Goal: Task Accomplishment & Management: Use online tool/utility

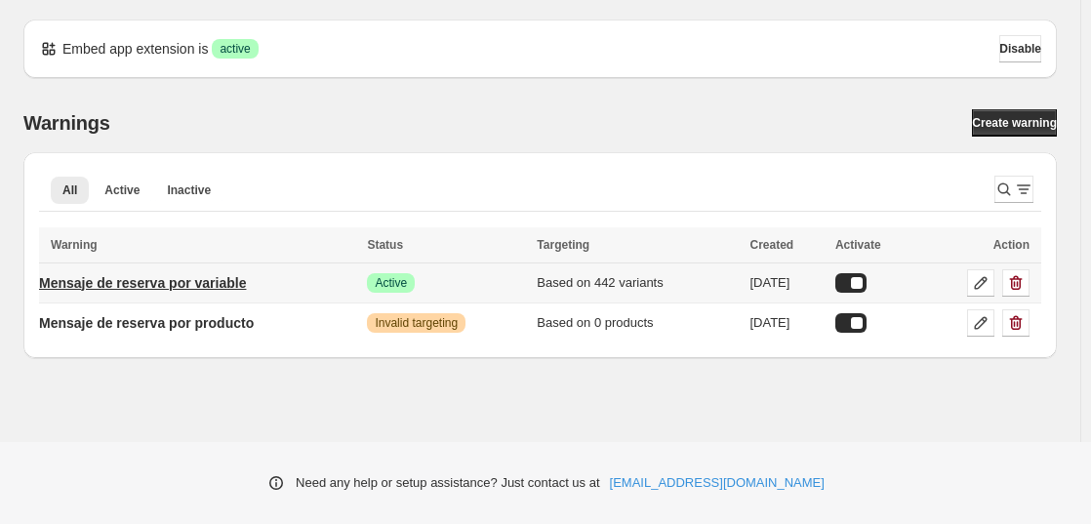
click at [209, 286] on p "Mensaje de reserva por variable" at bounding box center [142, 283] width 207 height 20
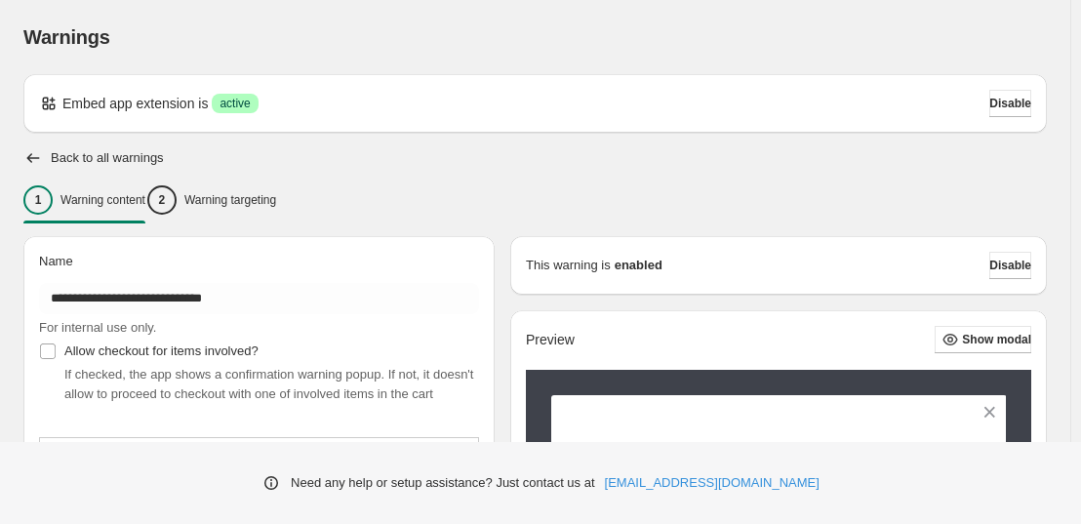
type input "**********"
click at [244, 200] on p "Warning targeting" at bounding box center [230, 200] width 92 height 16
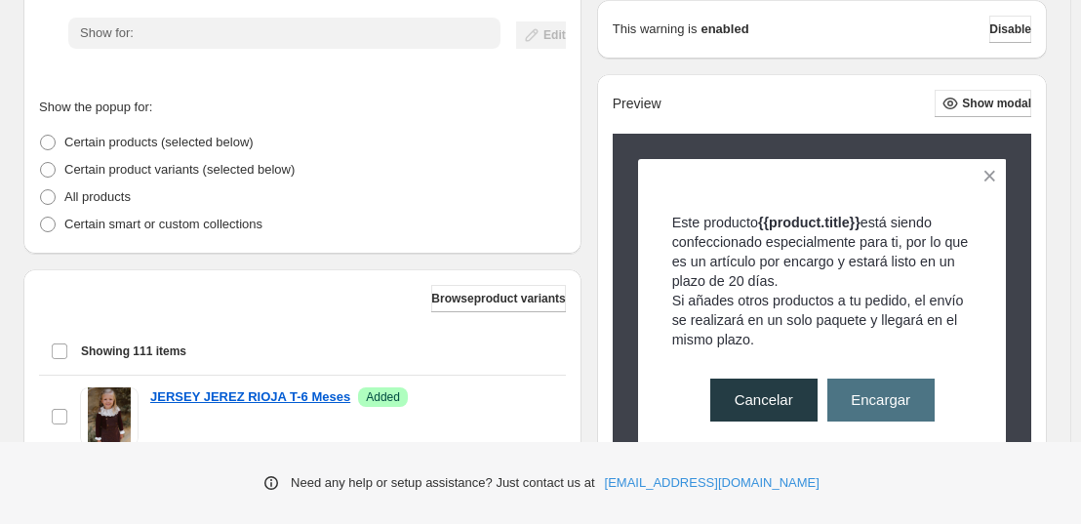
scroll to position [407, 0]
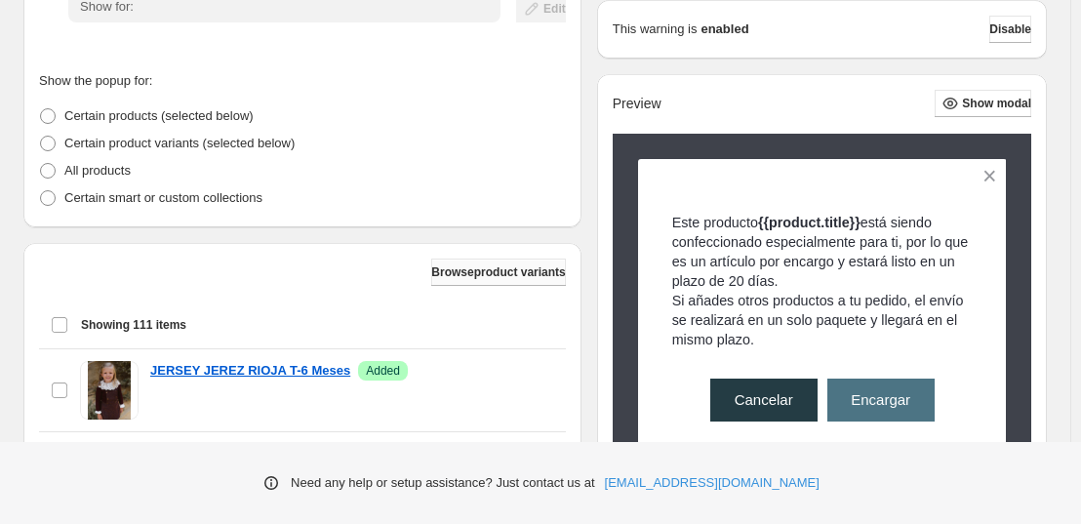
click at [431, 270] on span "Browse product variants" at bounding box center [498, 272] width 134 height 16
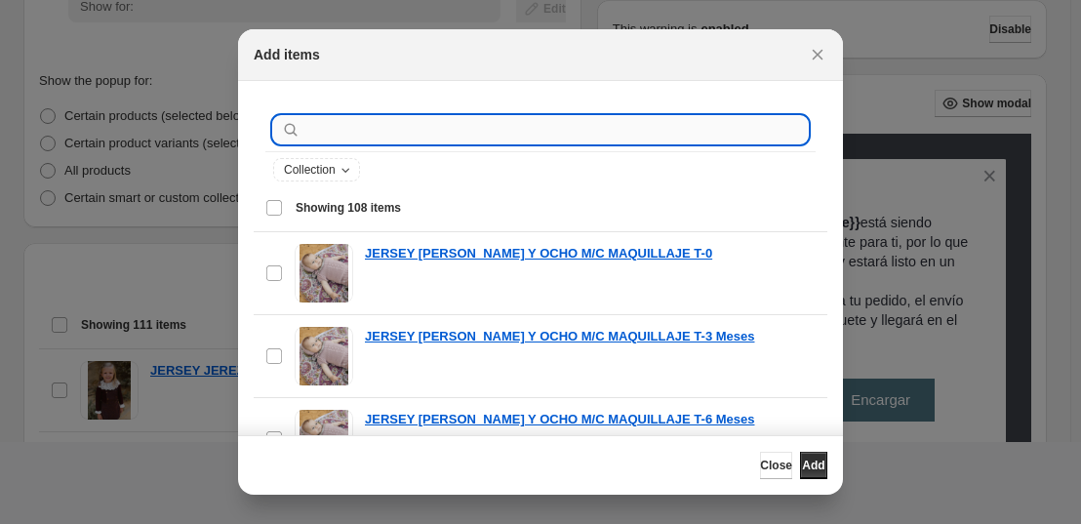
click at [416, 121] on input ":r1a:" at bounding box center [555, 129] width 503 height 27
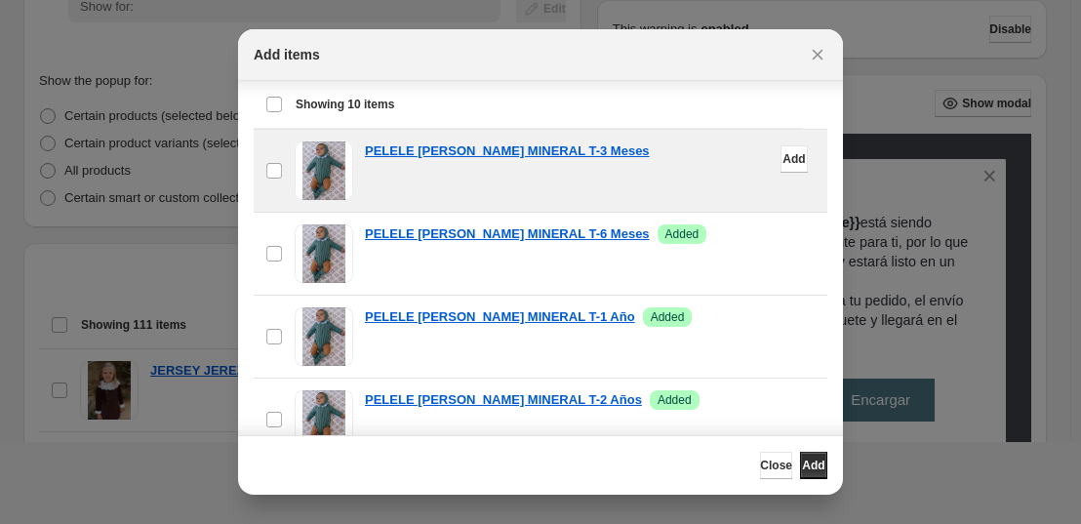
scroll to position [125, 0]
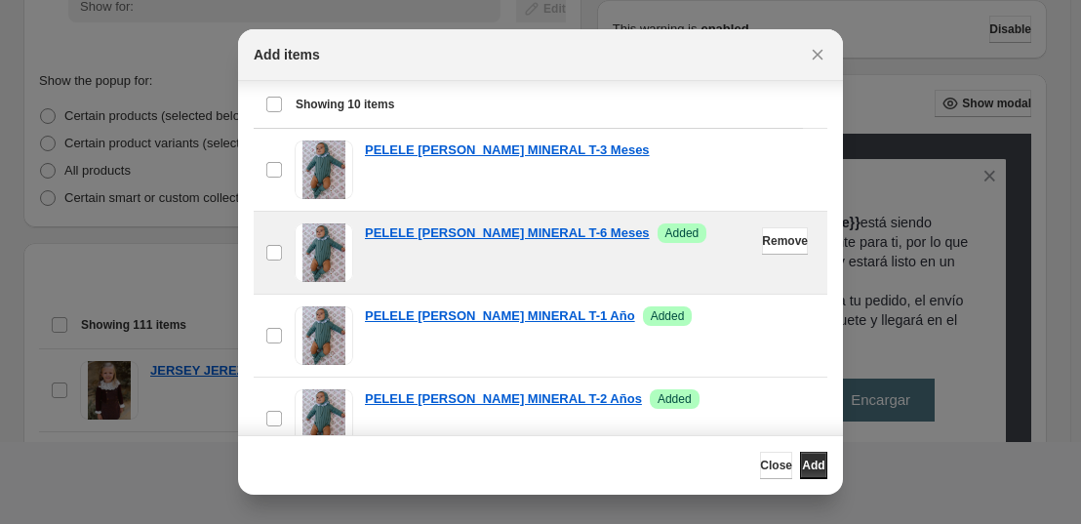
type input "**********"
click at [633, 243] on div "PELELE [PERSON_NAME] MINERAL T-6 Meses Success Added" at bounding box center [590, 252] width 451 height 59
click at [762, 241] on button "Remove" at bounding box center [785, 240] width 46 height 27
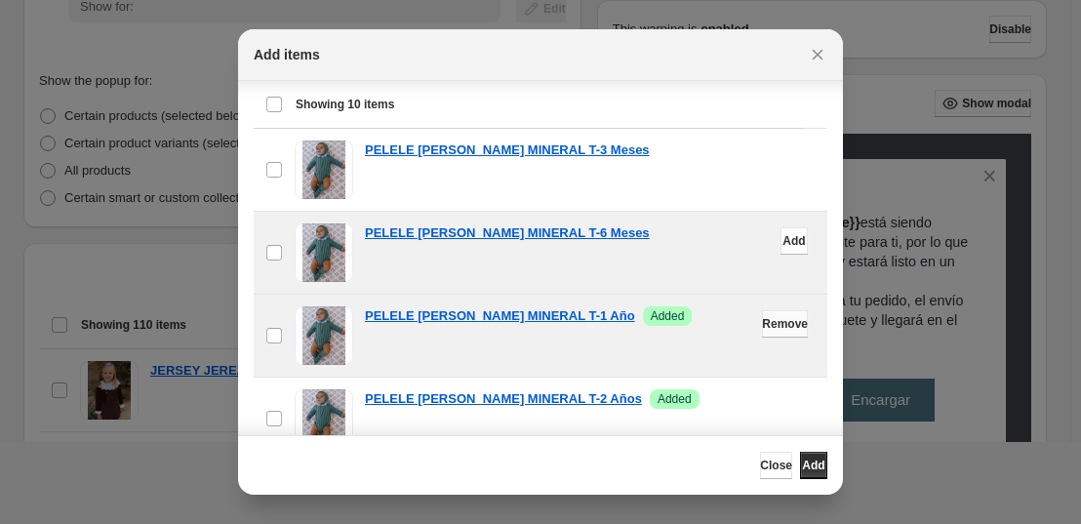
click at [766, 326] on span "Remove" at bounding box center [785, 324] width 46 height 16
click at [769, 465] on button "Close" at bounding box center [776, 465] width 32 height 27
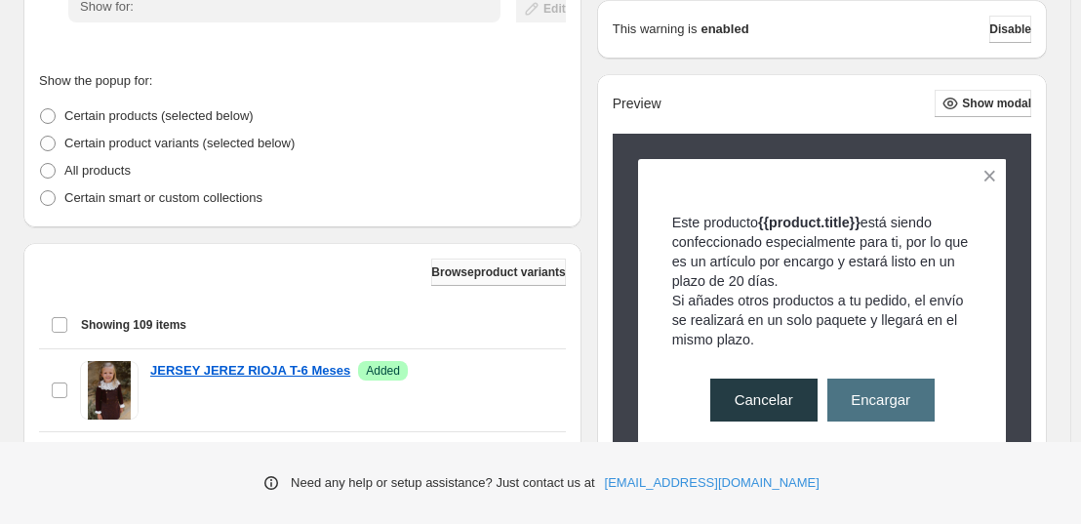
click at [492, 284] on button "Browse product variants" at bounding box center [498, 272] width 134 height 27
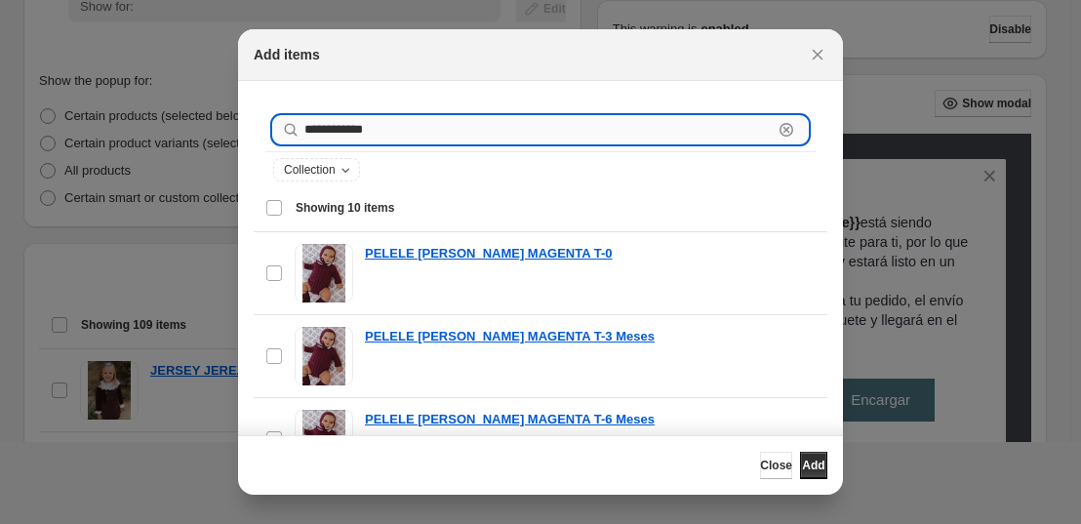
click at [421, 129] on input "**********" at bounding box center [538, 129] width 468 height 27
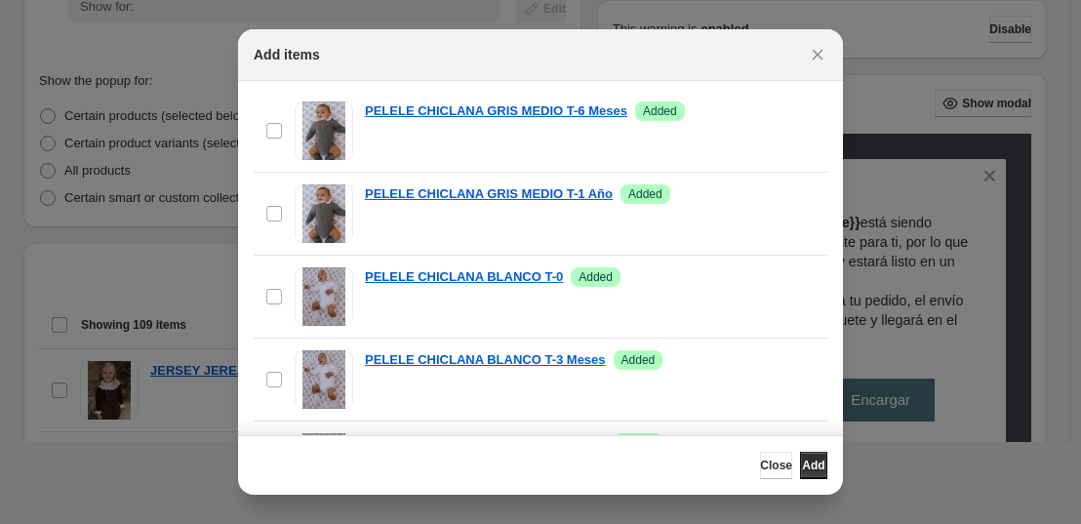
scroll to position [406, 0]
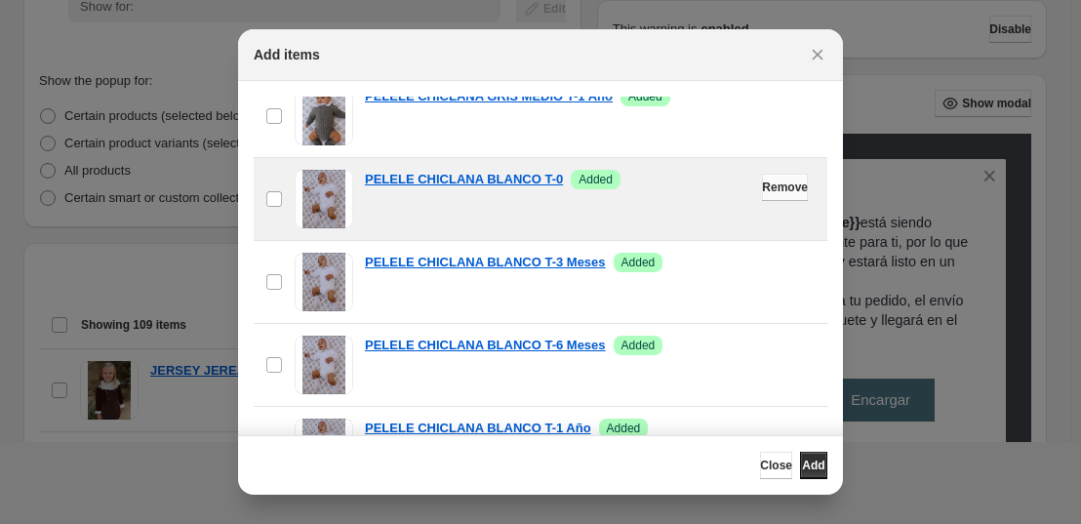
click at [762, 193] on span "Remove" at bounding box center [785, 188] width 46 height 16
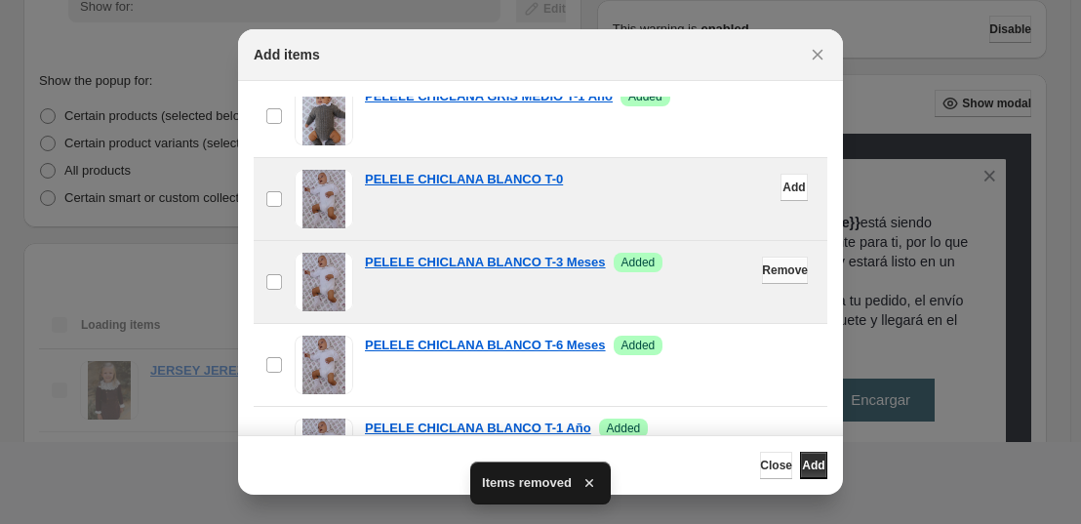
click at [762, 275] on span "Remove" at bounding box center [785, 270] width 46 height 16
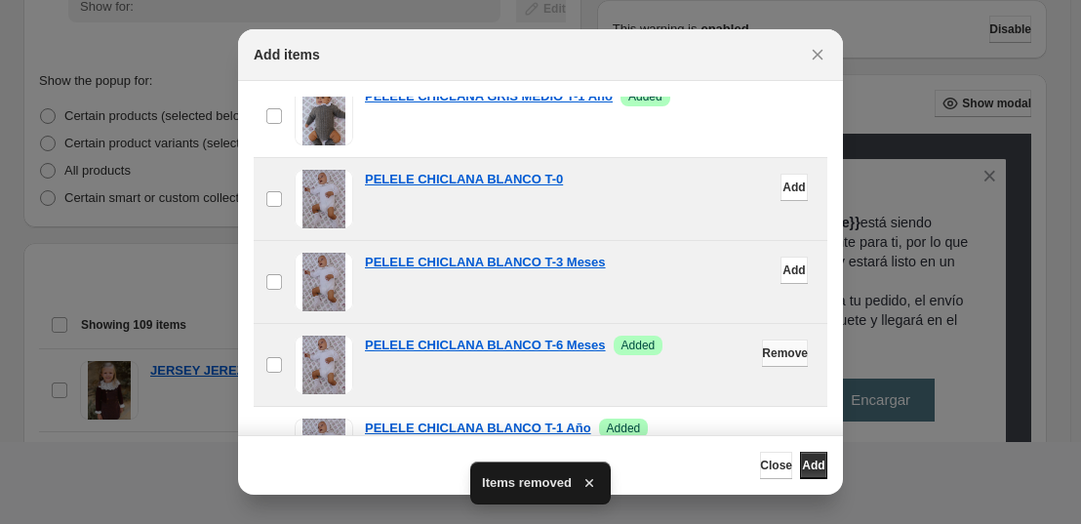
click at [762, 356] on span "Remove" at bounding box center [785, 353] width 46 height 16
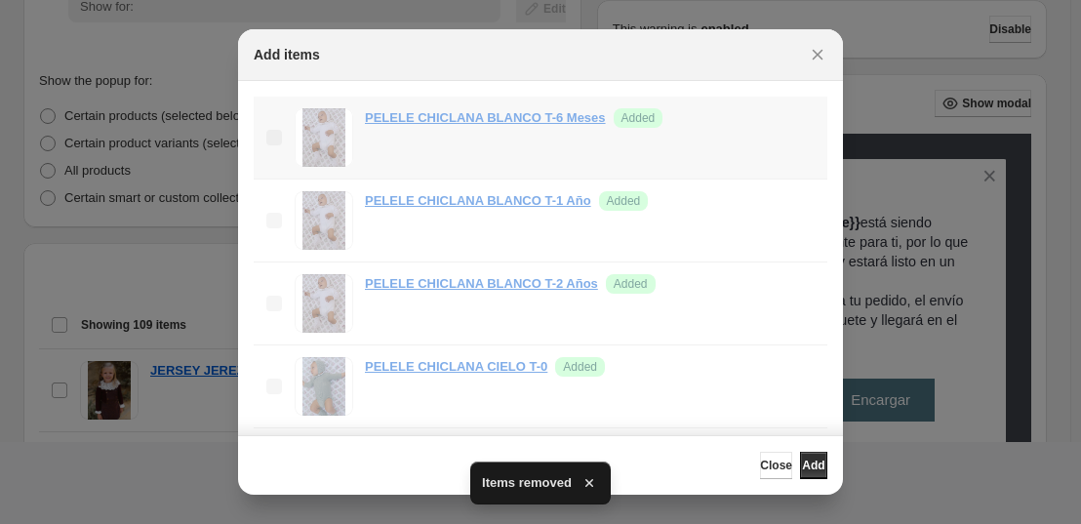
scroll to position [634, 0]
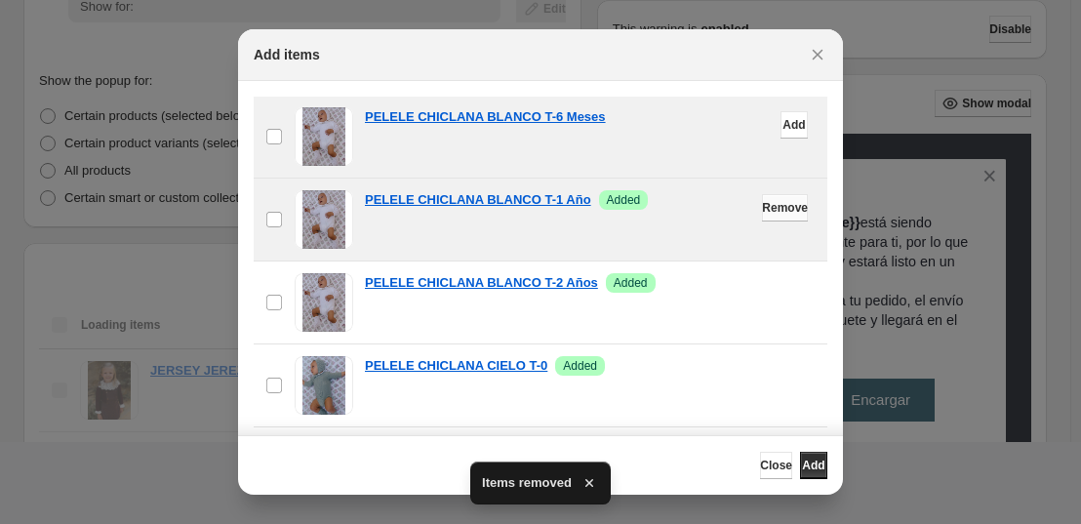
click at [762, 211] on span "Remove" at bounding box center [785, 208] width 46 height 16
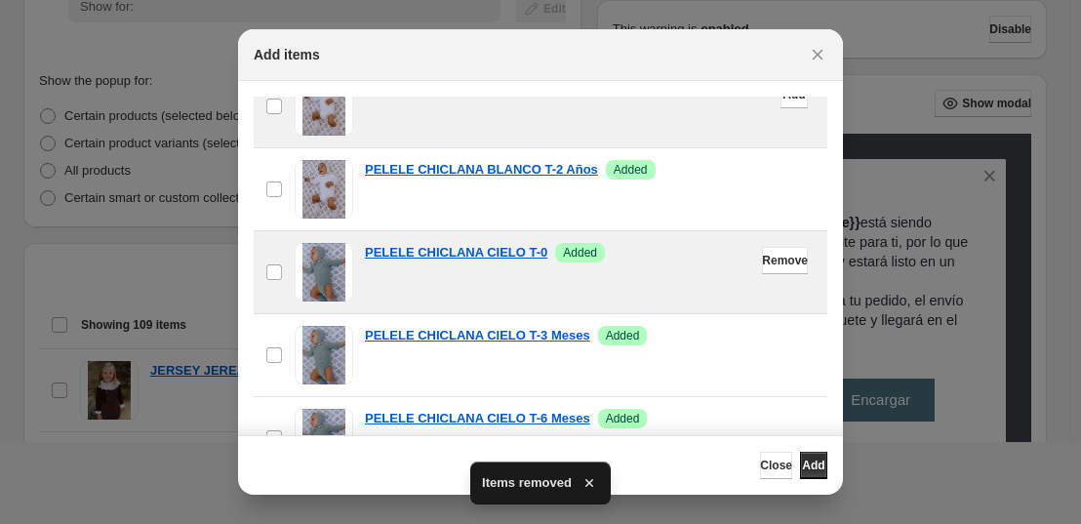
scroll to position [749, 0]
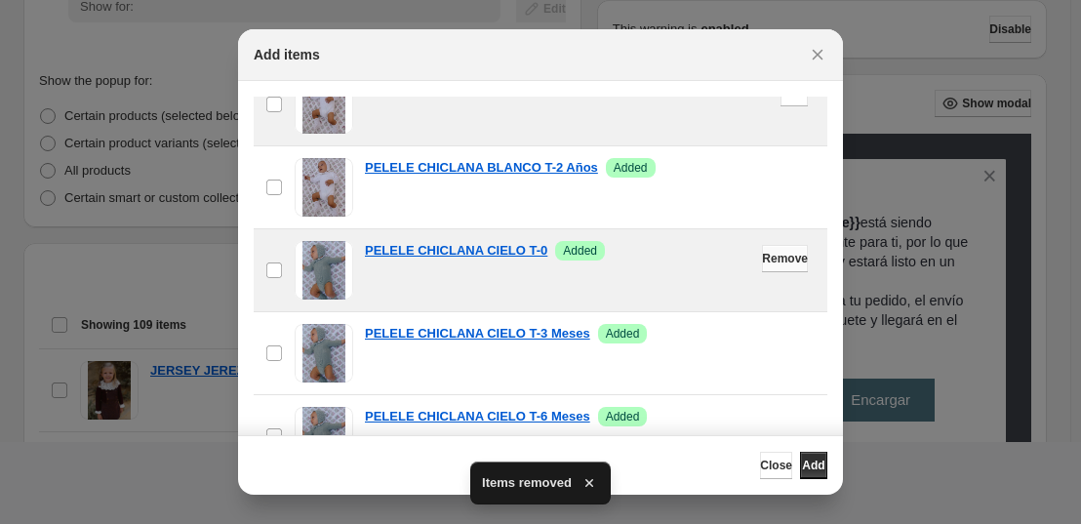
click at [762, 269] on button "Remove" at bounding box center [785, 258] width 46 height 27
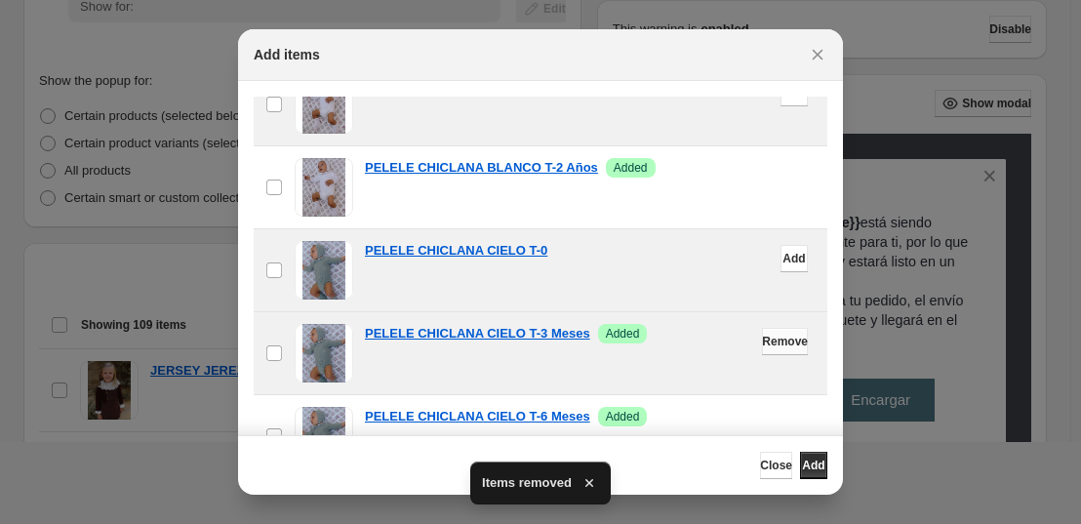
click at [762, 345] on span "Remove" at bounding box center [785, 342] width 46 height 16
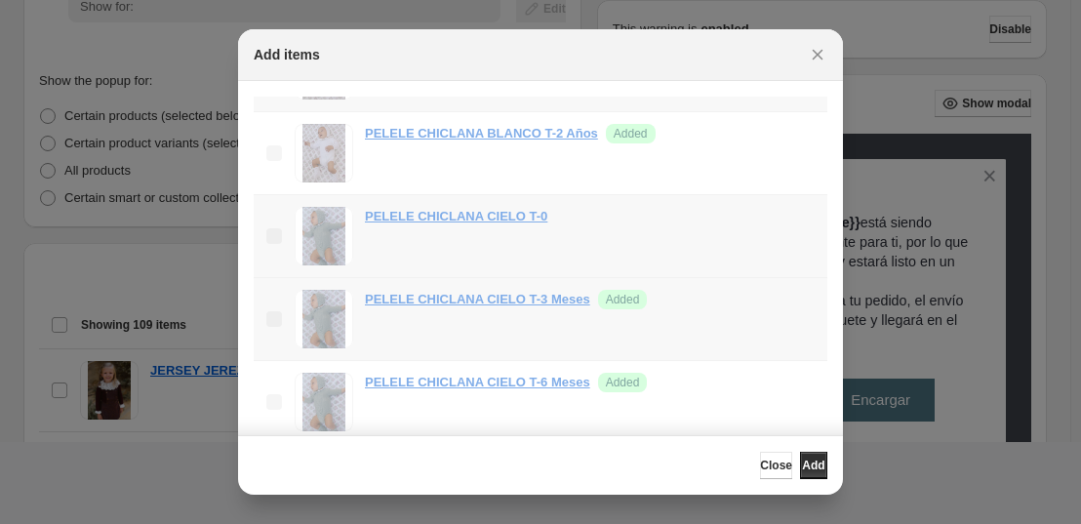
scroll to position [808, 0]
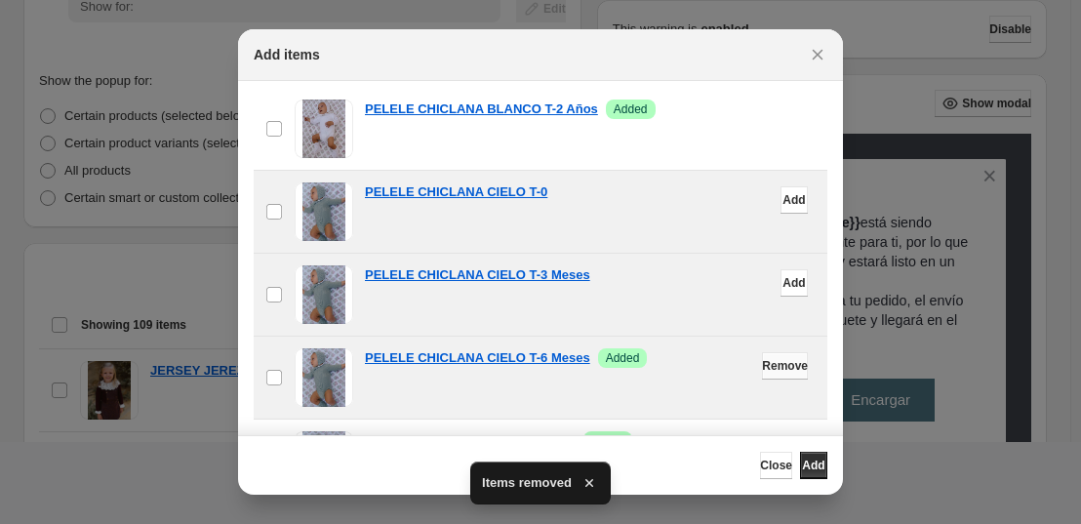
click at [762, 369] on span "Remove" at bounding box center [785, 366] width 46 height 16
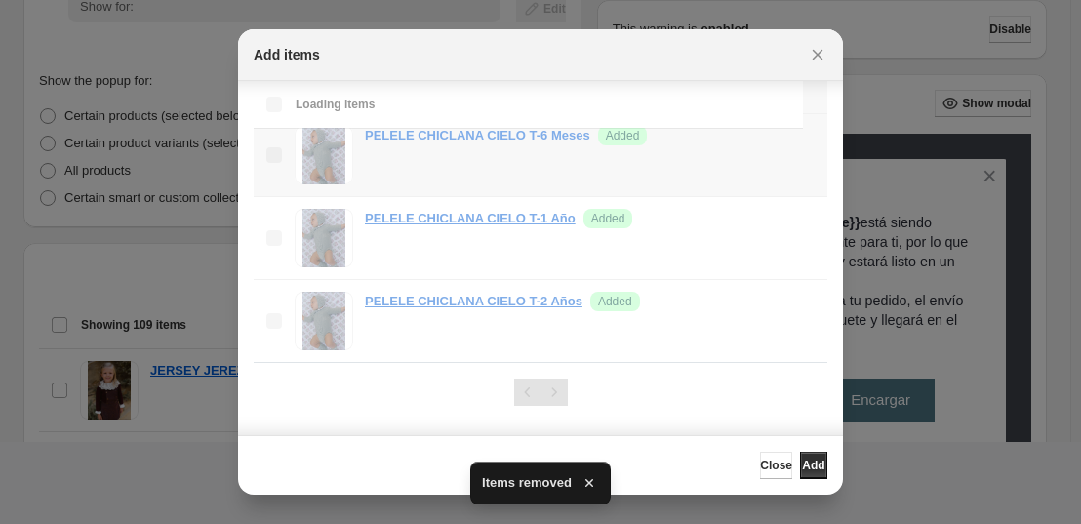
scroll to position [224, 0]
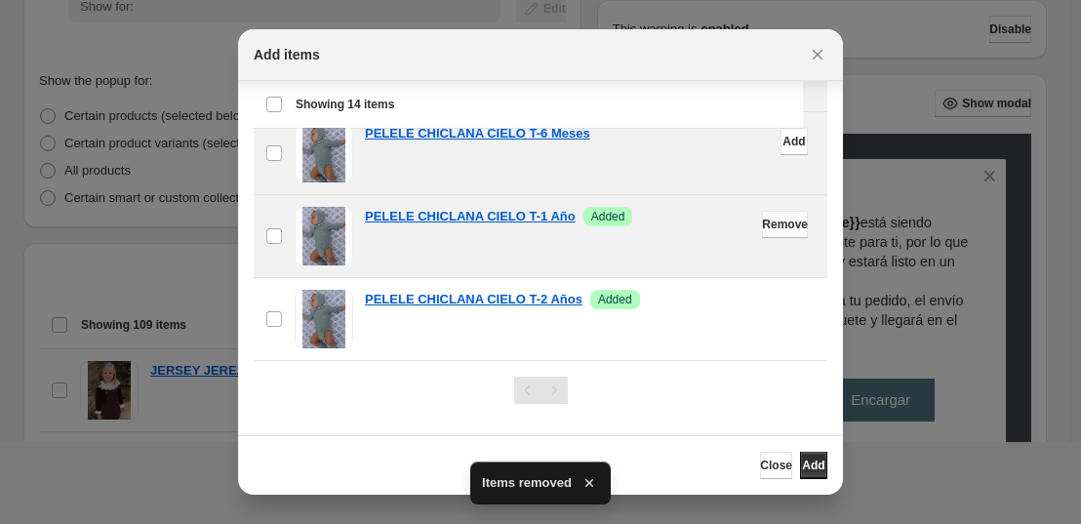
click at [762, 219] on span "Remove" at bounding box center [785, 225] width 46 height 16
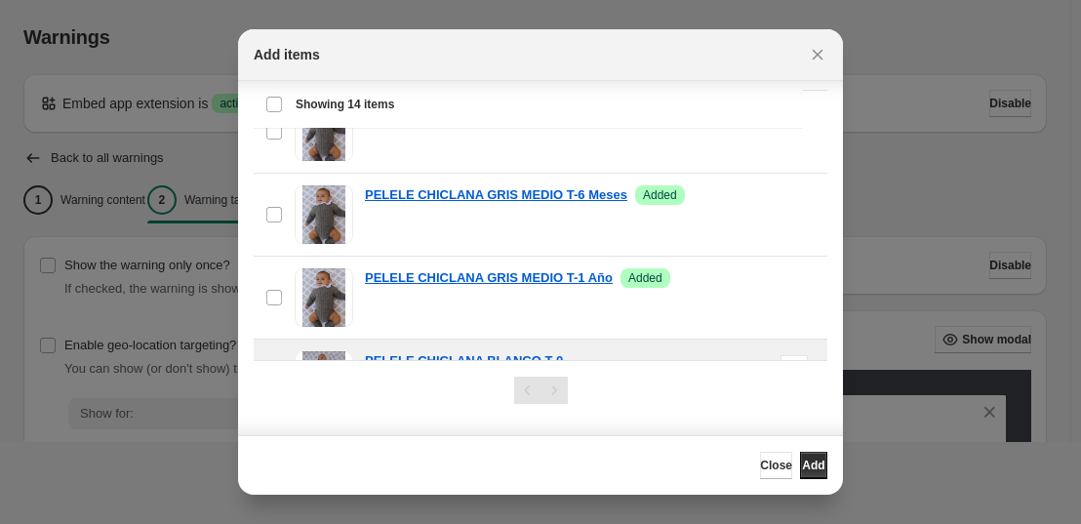
scroll to position [0, 0]
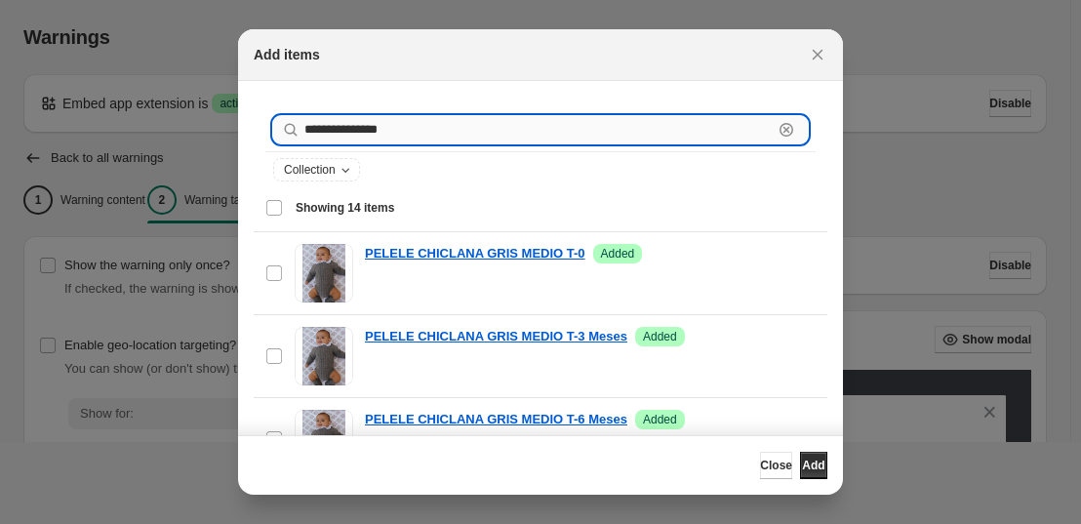
click at [380, 118] on input "**********" at bounding box center [538, 129] width 468 height 27
type input "**********"
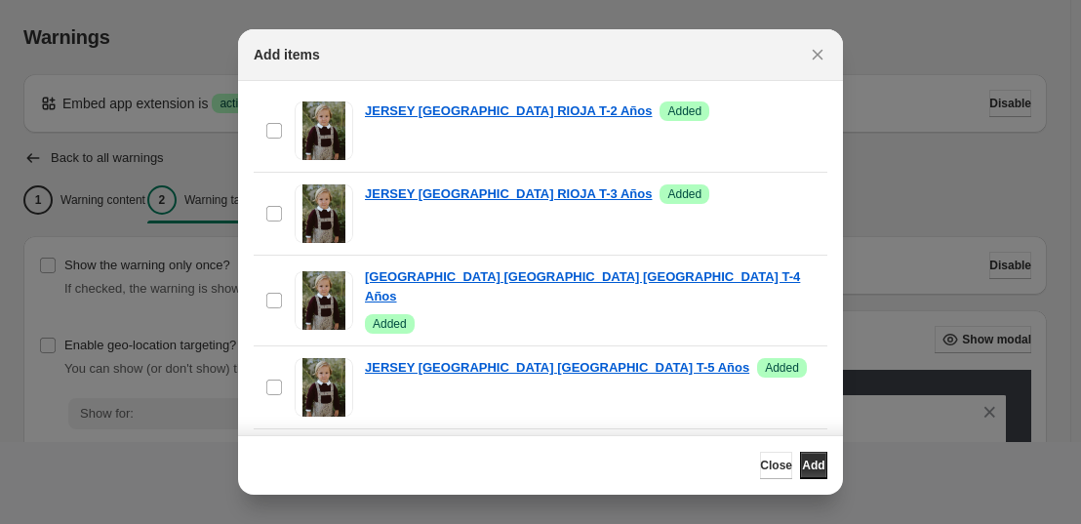
scroll to position [808, 0]
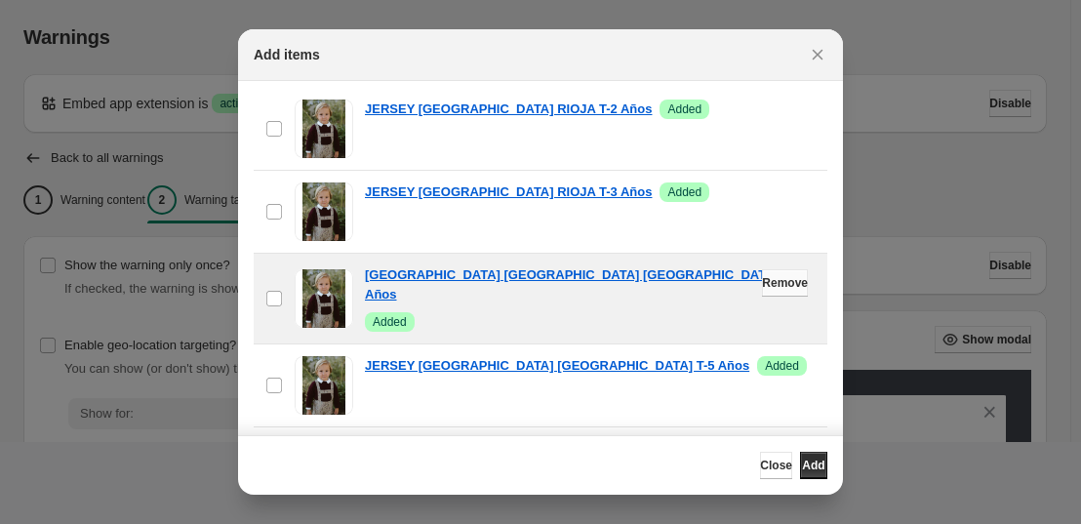
click at [766, 290] on span "Remove" at bounding box center [785, 283] width 46 height 16
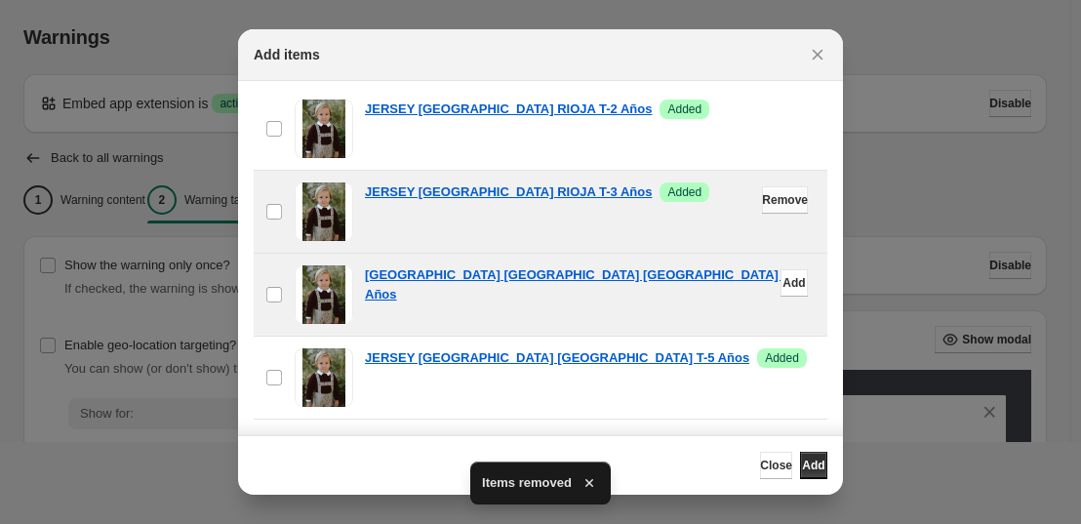
click at [762, 198] on span "Remove" at bounding box center [785, 200] width 46 height 16
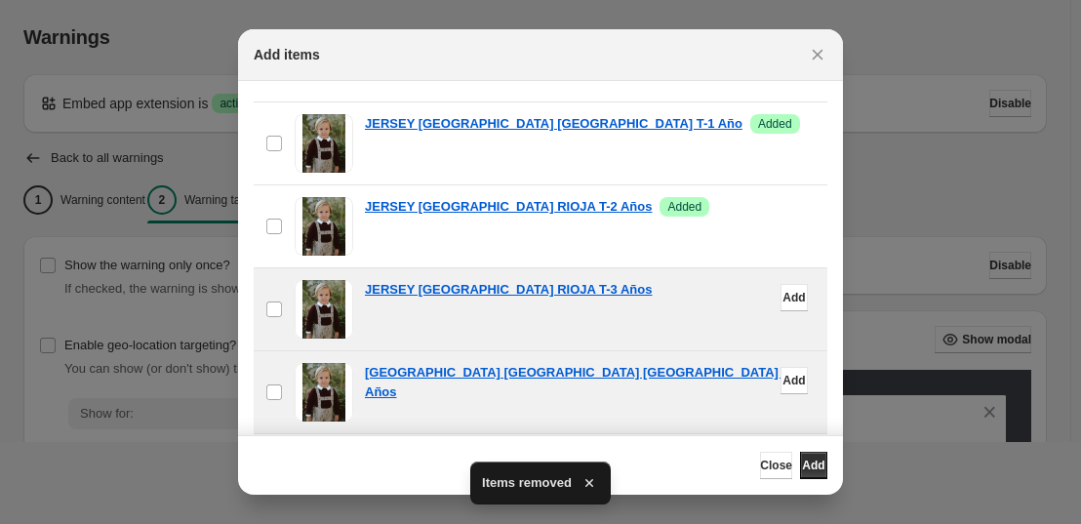
scroll to position [711, 0]
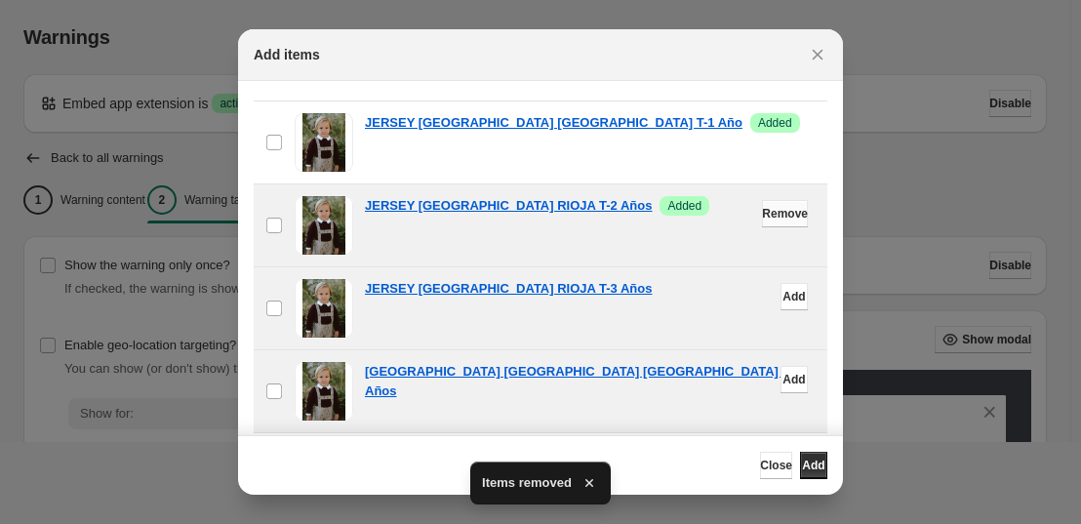
click at [762, 220] on span "Remove" at bounding box center [785, 214] width 46 height 16
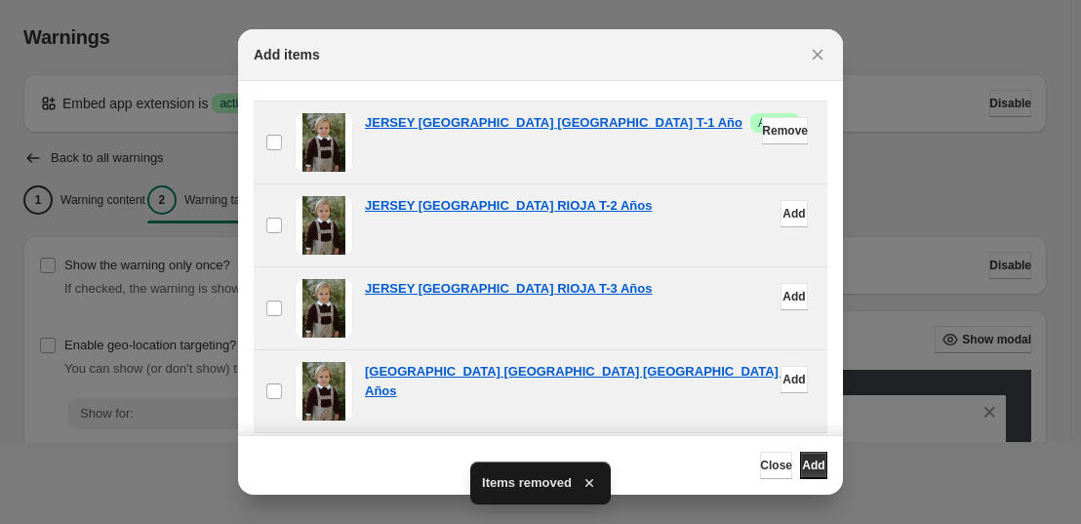
click at [762, 136] on span "Remove" at bounding box center [785, 131] width 46 height 16
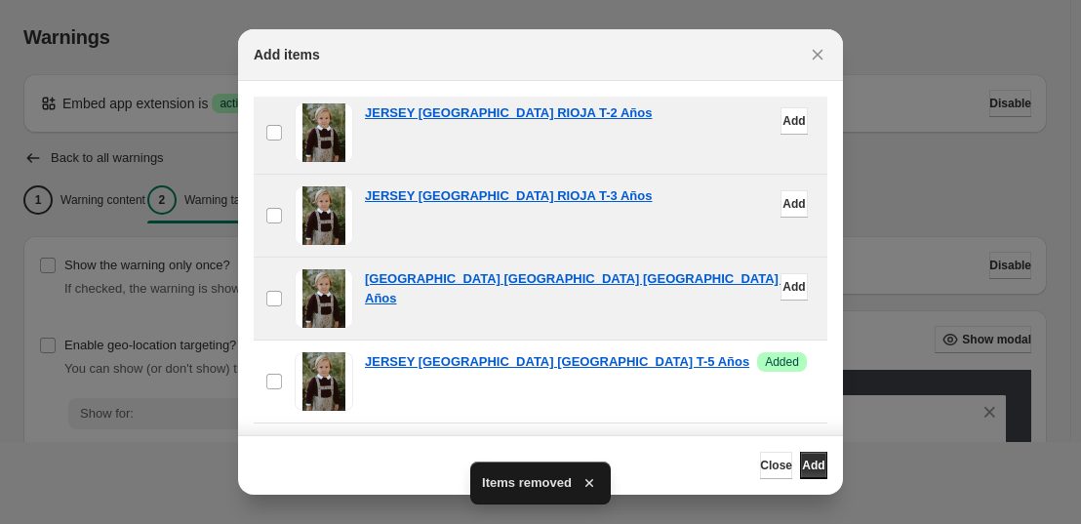
scroll to position [808, 0]
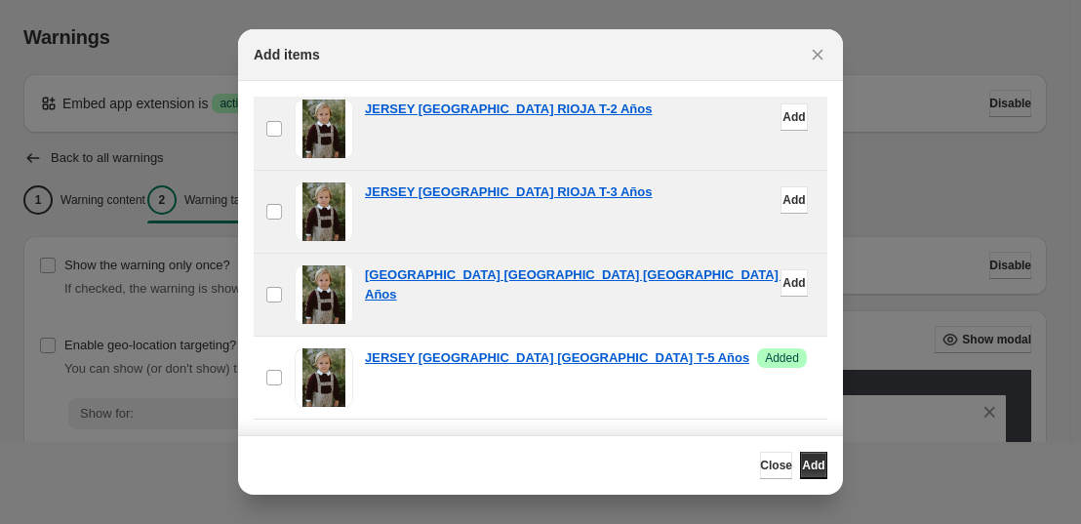
click at [669, 201] on div "JERSEY [GEOGRAPHIC_DATA] RIOJA T-3 Años" at bounding box center [590, 192] width 451 height 20
drag, startPoint x: 669, startPoint y: 201, endPoint x: 671, endPoint y: 213, distance: 11.9
click at [669, 201] on div "JERSEY [GEOGRAPHIC_DATA] RIOJA T-3 Años" at bounding box center [590, 192] width 451 height 20
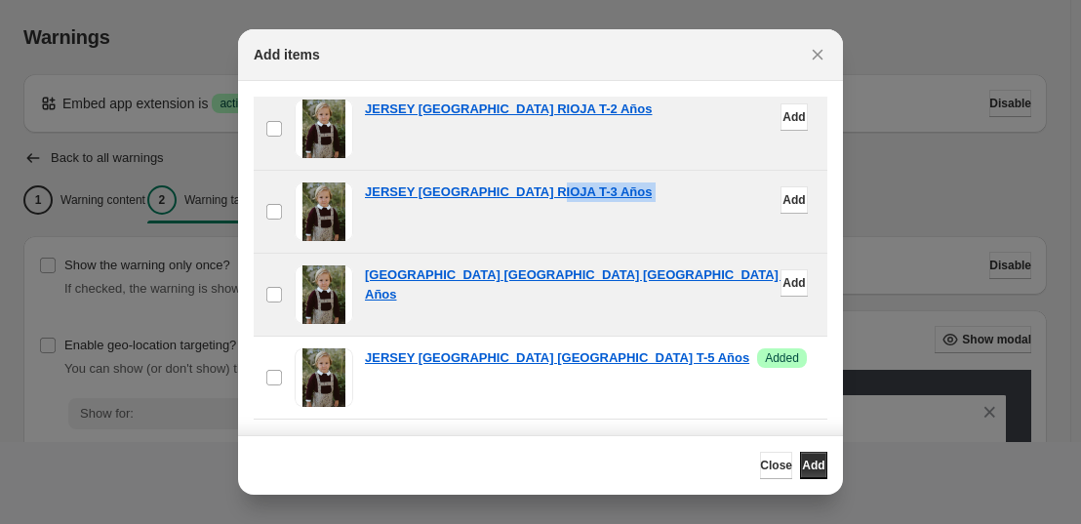
click at [669, 201] on div "JERSEY [GEOGRAPHIC_DATA] RIOJA T-3 Años" at bounding box center [590, 192] width 451 height 20
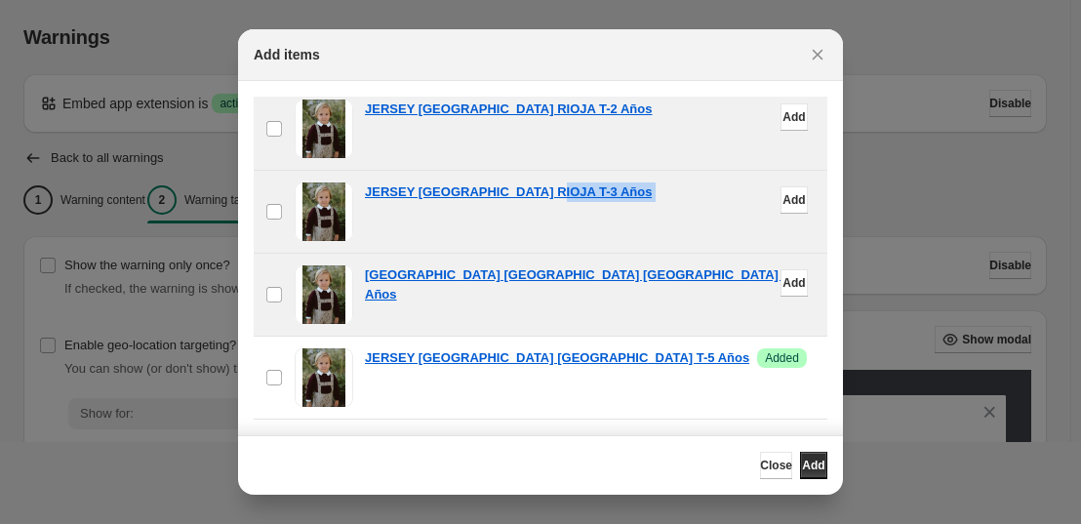
click at [669, 201] on div "JERSEY [GEOGRAPHIC_DATA] RIOJA T-3 Años" at bounding box center [590, 192] width 451 height 20
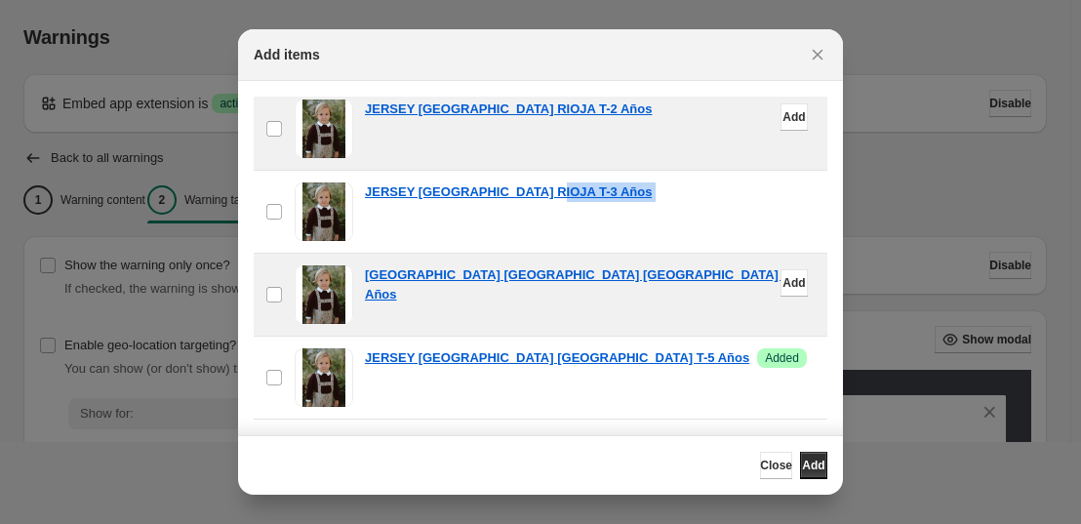
drag, startPoint x: 671, startPoint y: 213, endPoint x: 669, endPoint y: 201, distance: 11.9
click at [669, 201] on ul "checkbox [GEOGRAPHIC_DATA] JAEN RIOJA T-6 Meses Add checkbox [GEOGRAPHIC_DATA] …" at bounding box center [541, 11] width 574 height 1177
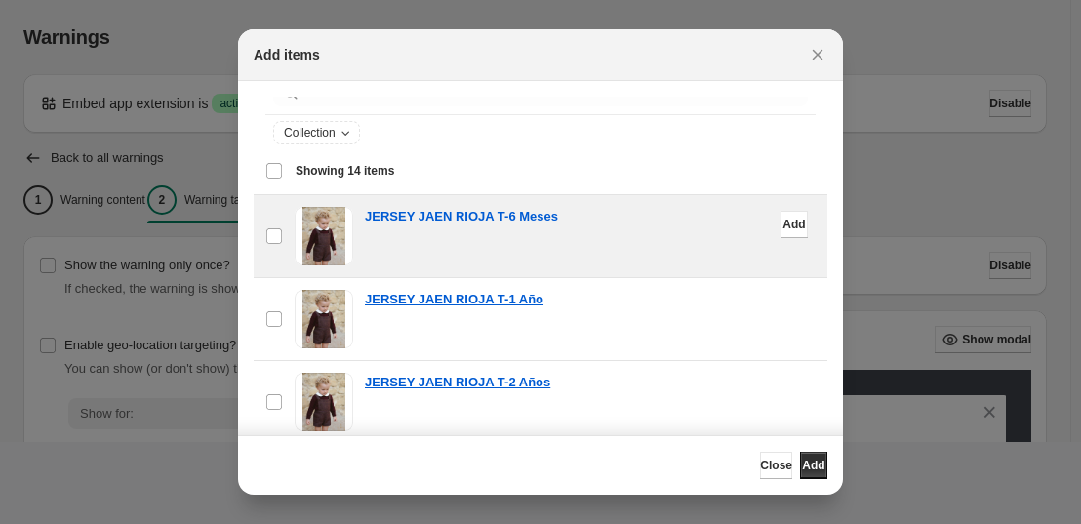
scroll to position [0, 0]
